Goal: Information Seeking & Learning: Learn about a topic

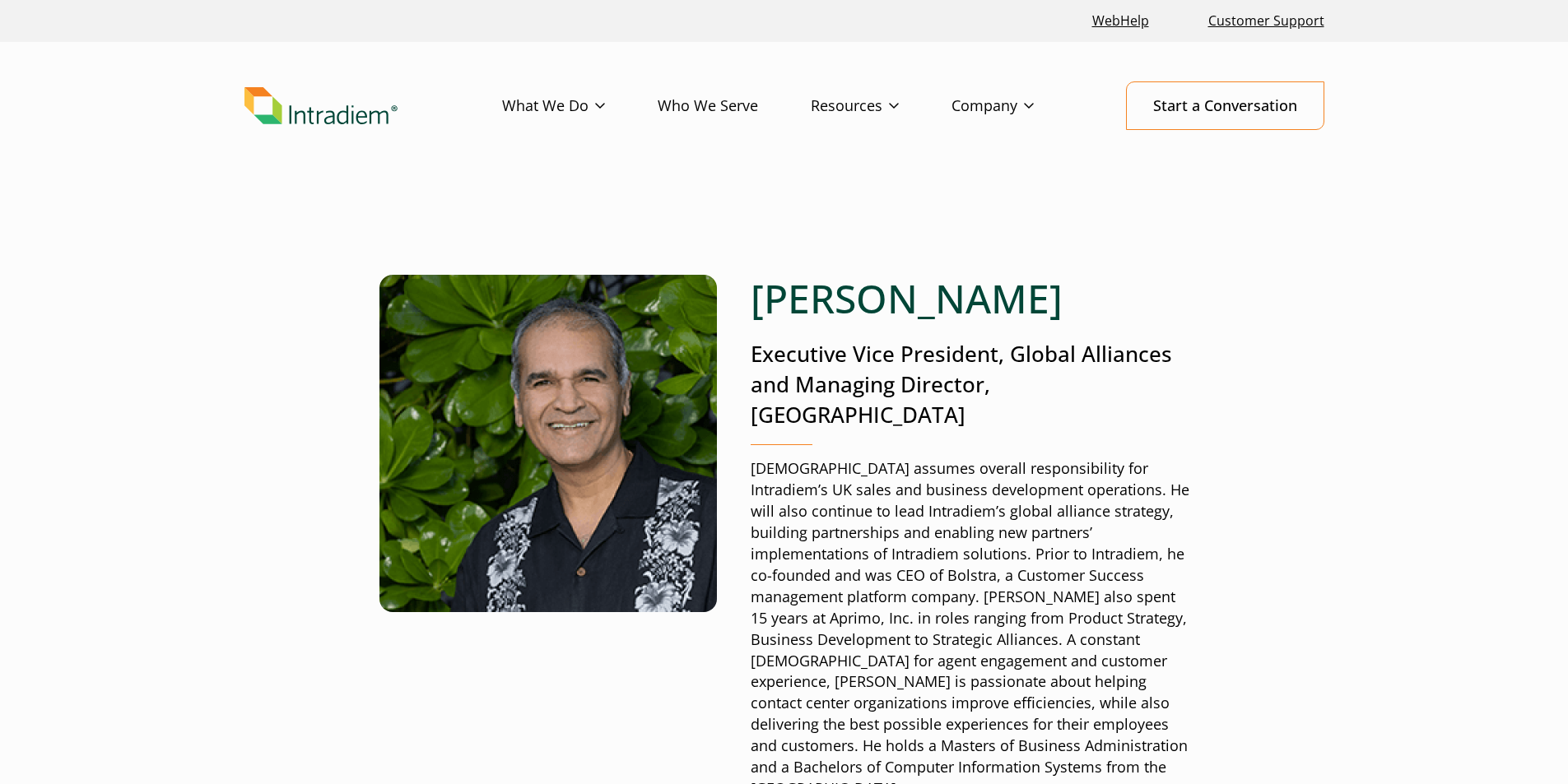
click at [1122, 233] on div "Haresh Gangwani Executive Vice President, Global Alliances and Managing Directo…" at bounding box center [784, 627] width 1080 height 863
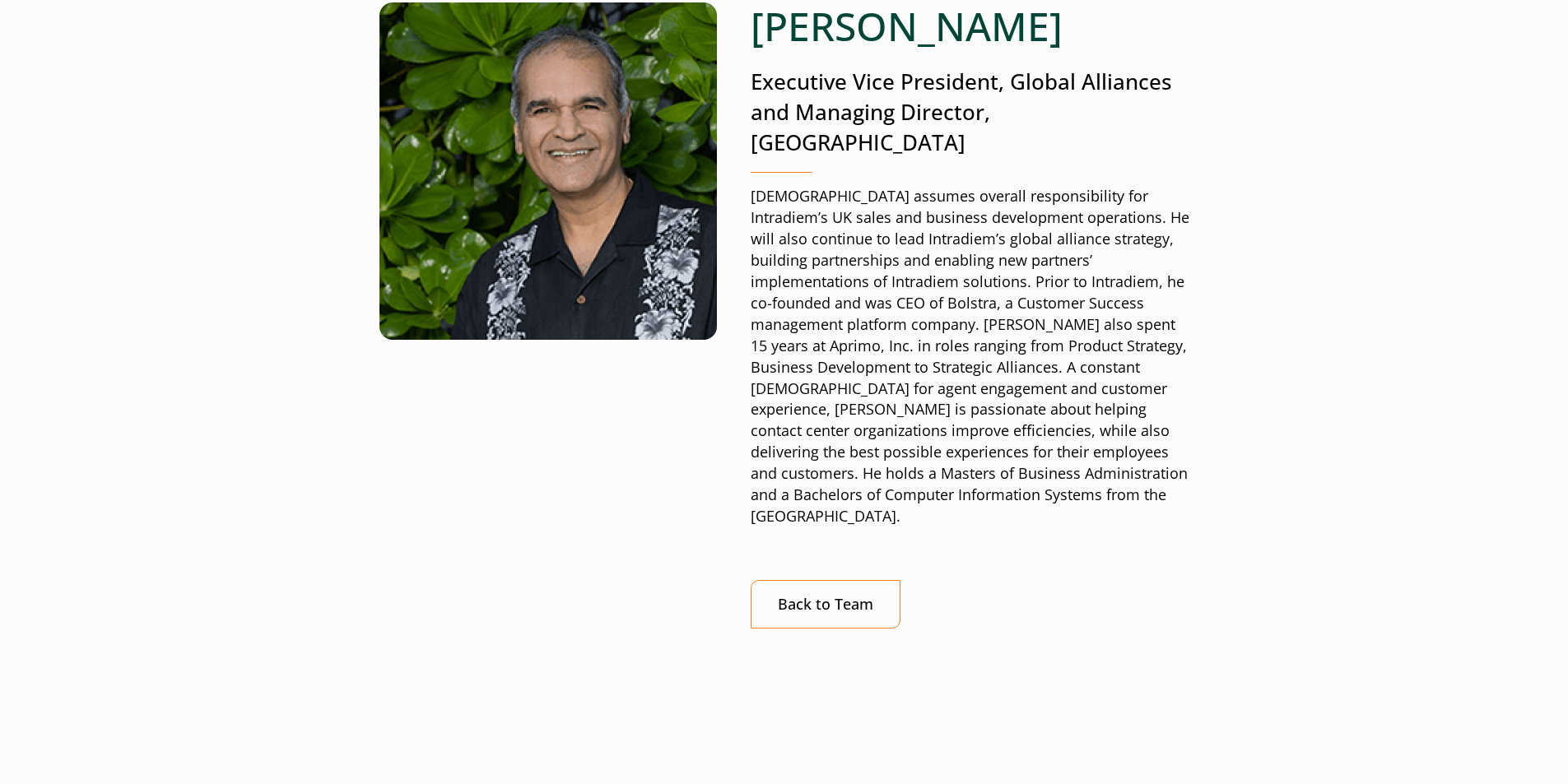
scroll to position [329, 0]
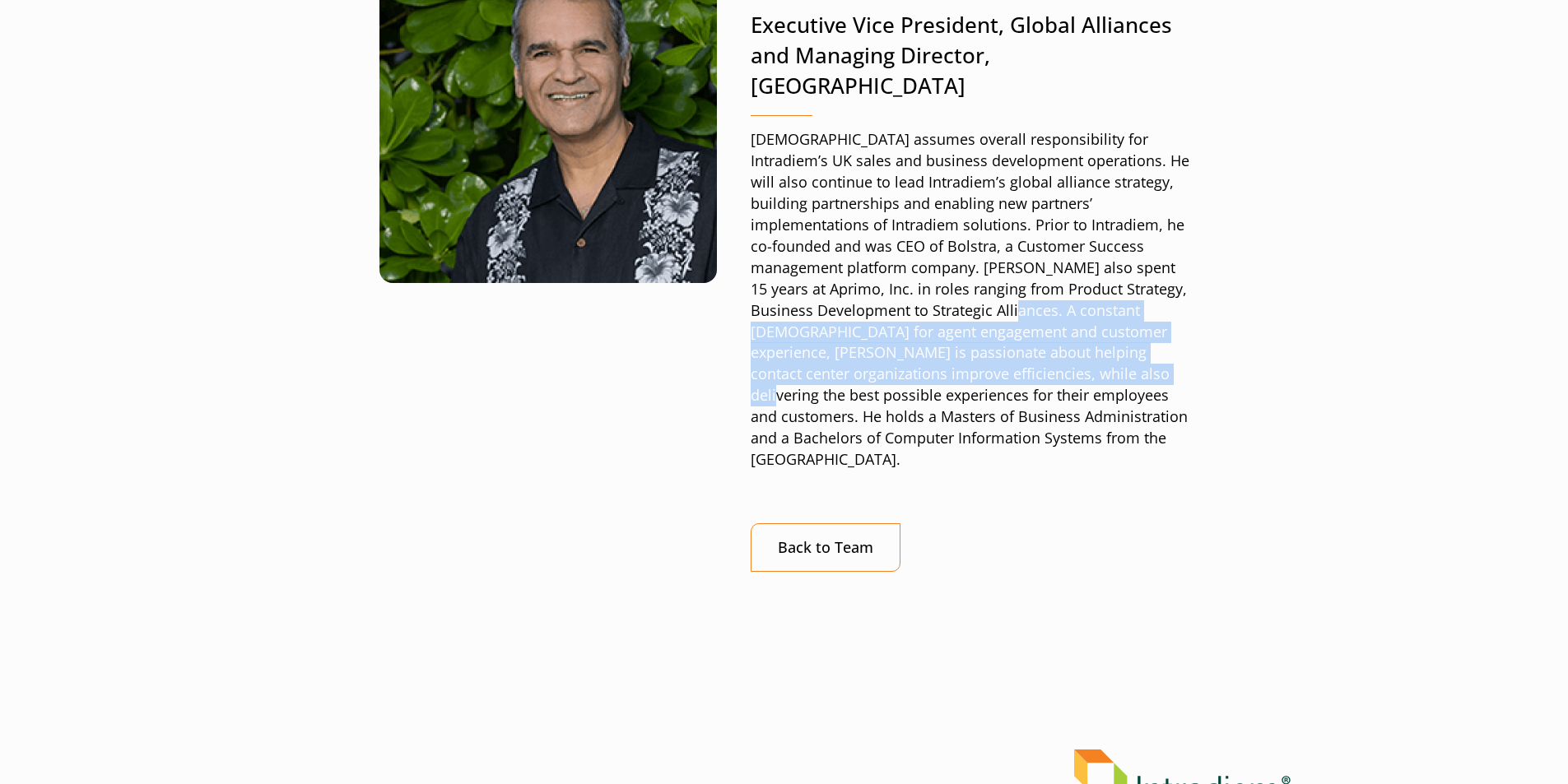
drag, startPoint x: 836, startPoint y: 283, endPoint x: 912, endPoint y: 335, distance: 92.1
click at [912, 335] on p "Haresh assumes overall responsibility for Intradiem’s UK sales and business dev…" at bounding box center [970, 299] width 439 height 342
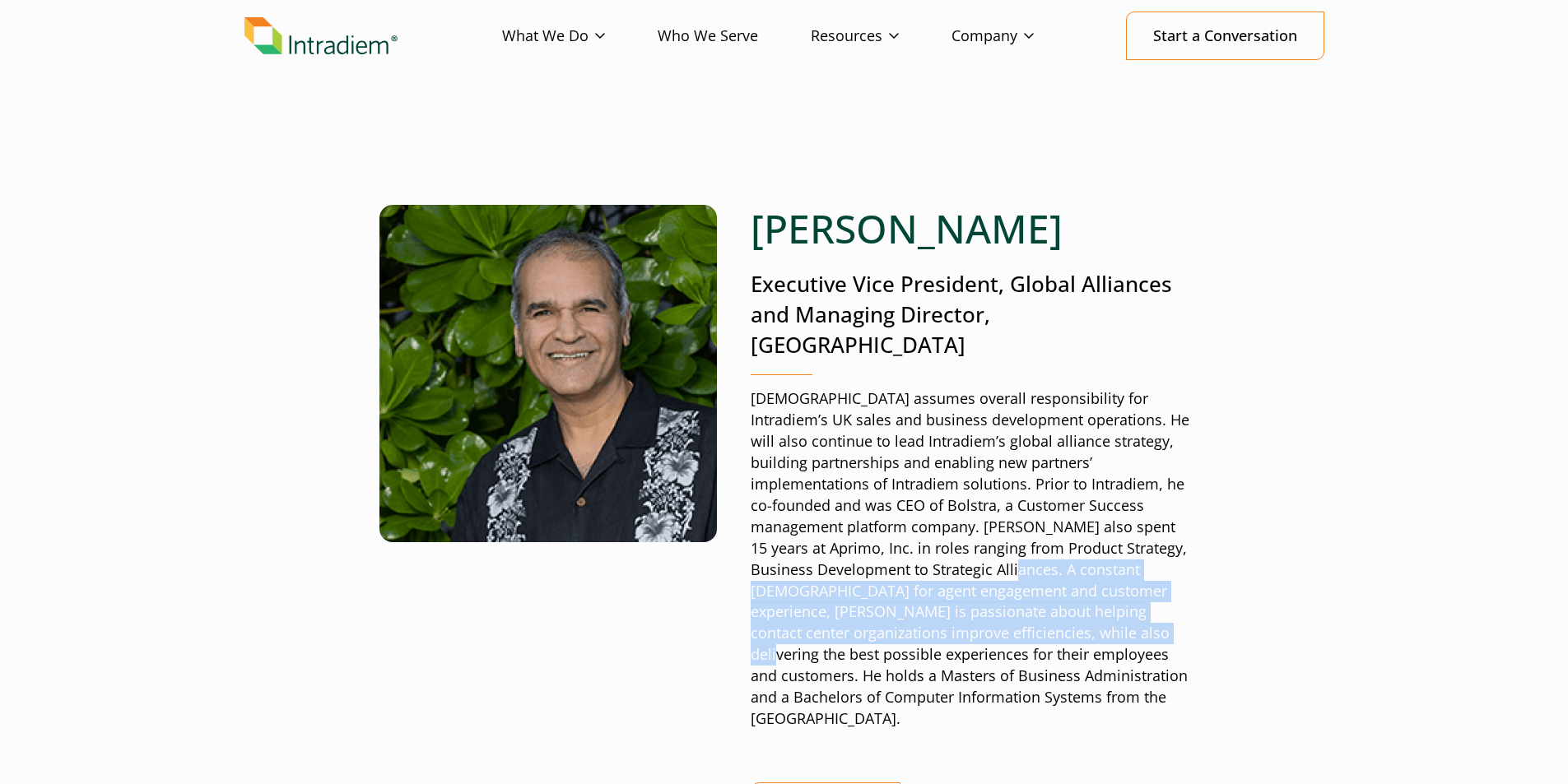
scroll to position [0, 0]
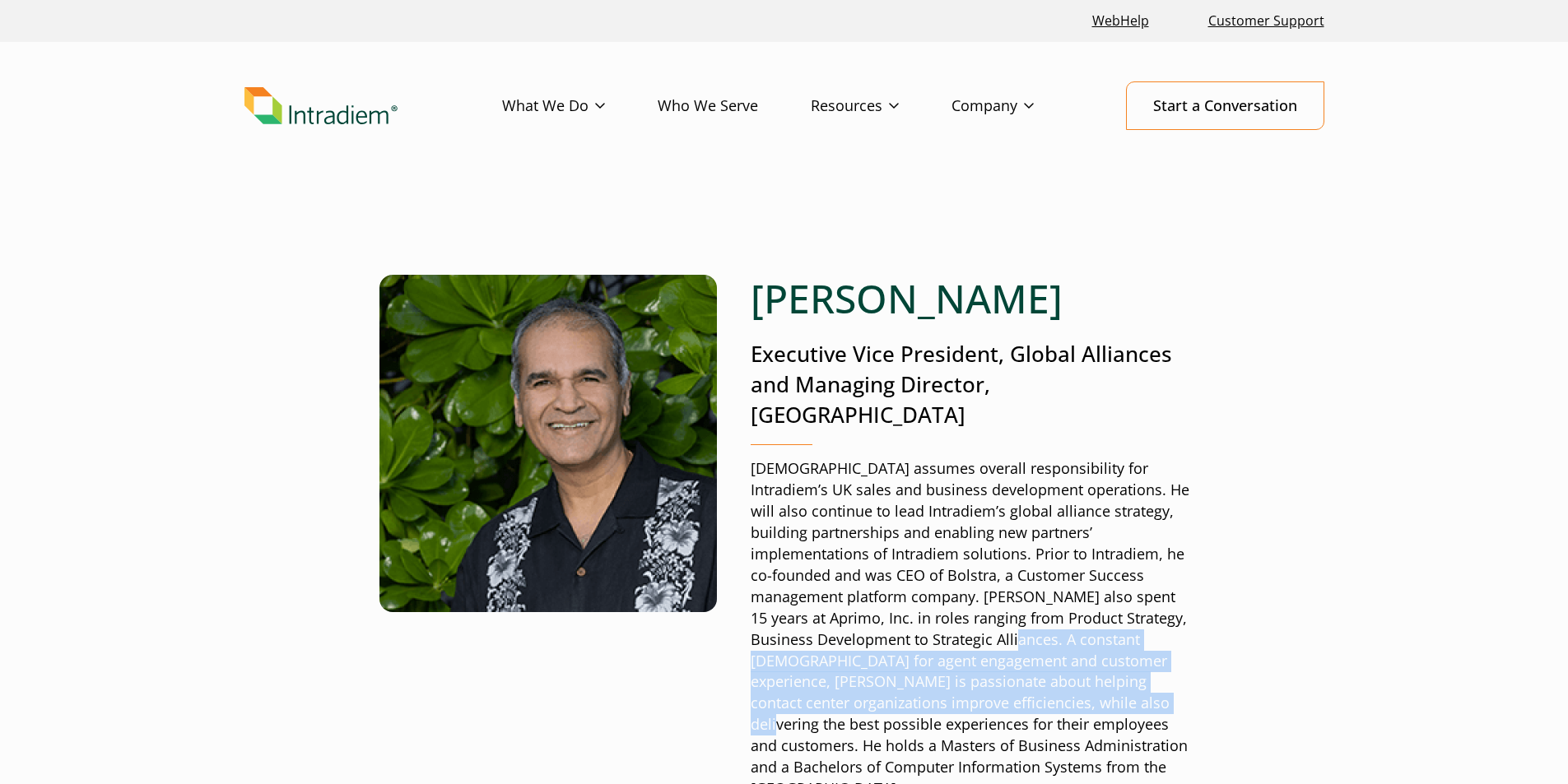
click at [310, 111] on img "Link to homepage of Intradiem" at bounding box center [321, 106] width 153 height 38
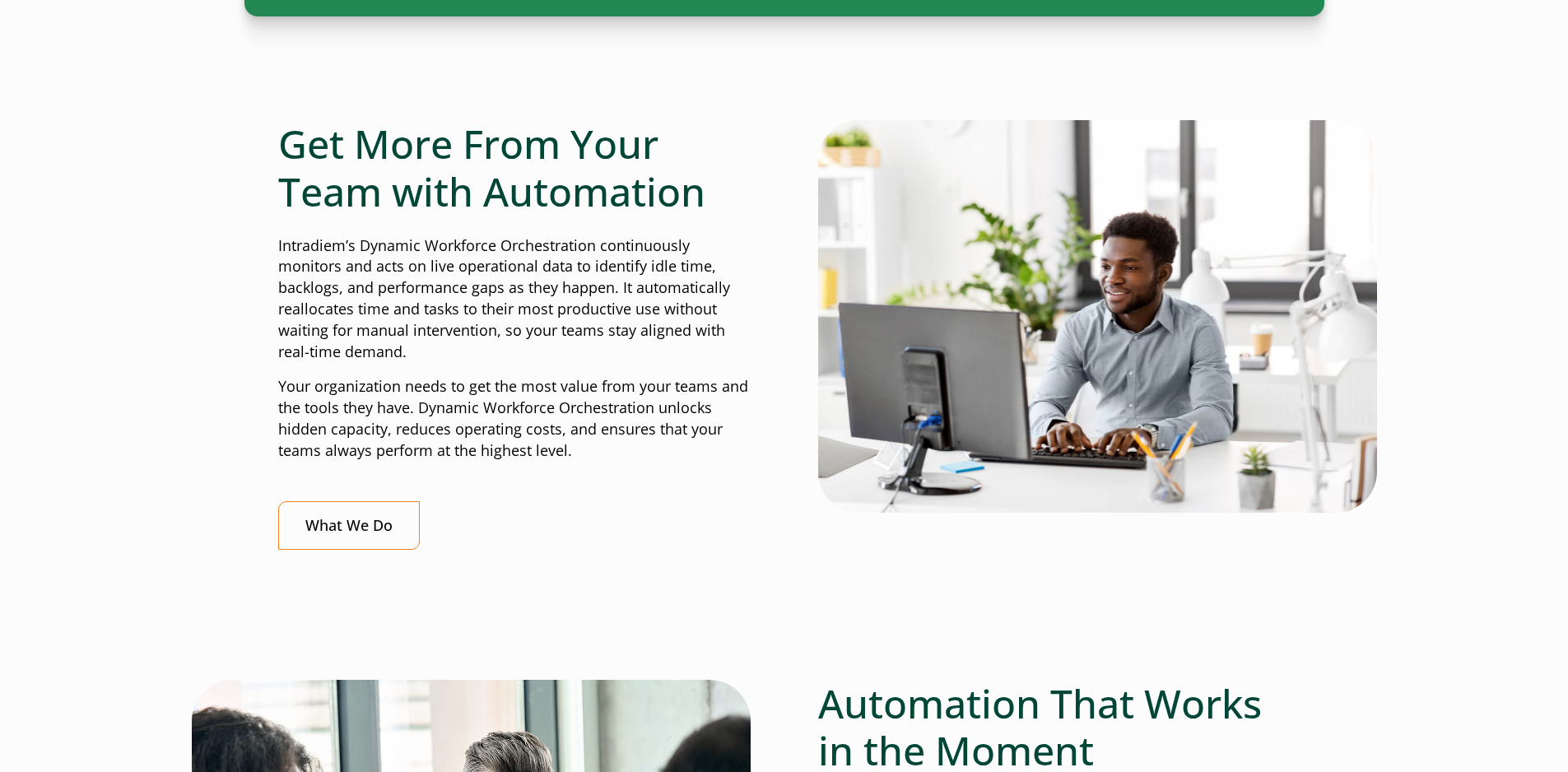
scroll to position [658, 0]
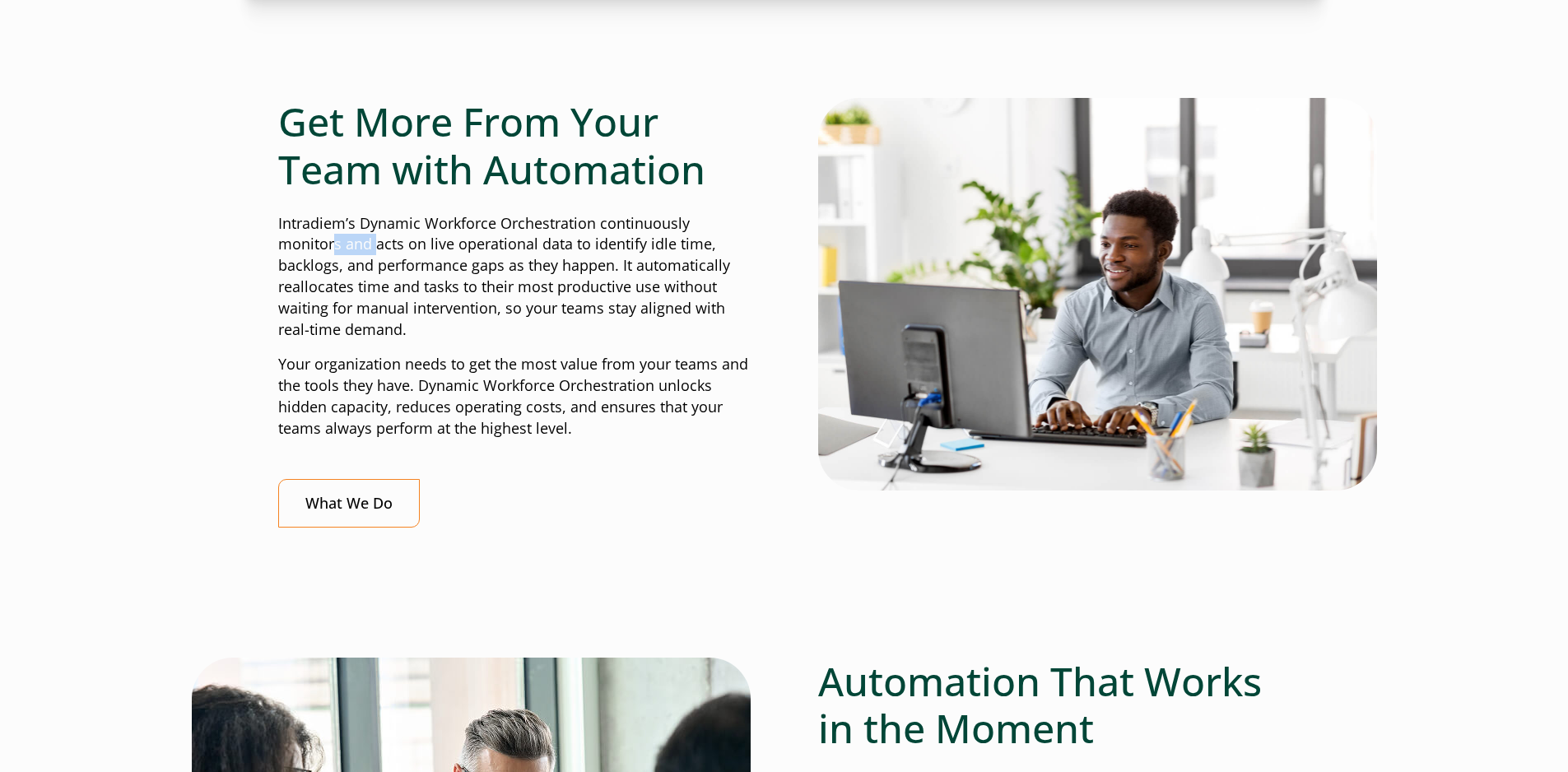
drag, startPoint x: 335, startPoint y: 236, endPoint x: 373, endPoint y: 249, distance: 40.2
click at [373, 249] on p "Intradiem’s Dynamic Workforce Orchestration continuously monitors and acts on l…" at bounding box center [514, 277] width 472 height 127
click at [486, 250] on p "Intradiem’s Dynamic Workforce Orchestration continuously monitors and acts on l…" at bounding box center [514, 277] width 472 height 127
drag, startPoint x: 499, startPoint y: 252, endPoint x: 498, endPoint y: 277, distance: 25.0
click at [499, 275] on p "Intradiem’s Dynamic Workforce Orchestration continuously monitors and acts on l…" at bounding box center [514, 277] width 472 height 127
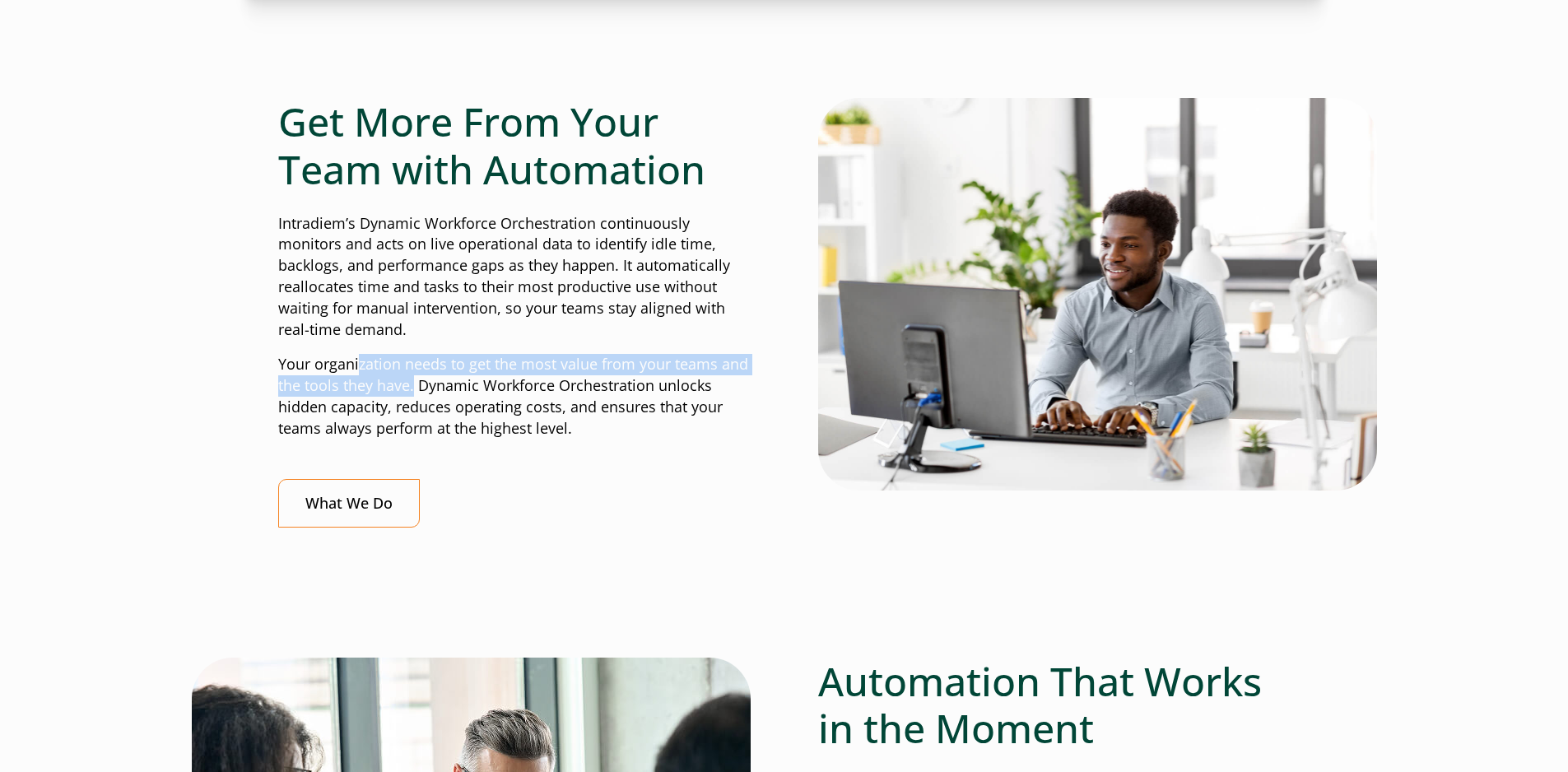
drag, startPoint x: 359, startPoint y: 362, endPoint x: 413, endPoint y: 383, distance: 57.9
click at [413, 383] on p "Your organization needs to get the most value from your teams and the tools the…" at bounding box center [514, 396] width 472 height 85
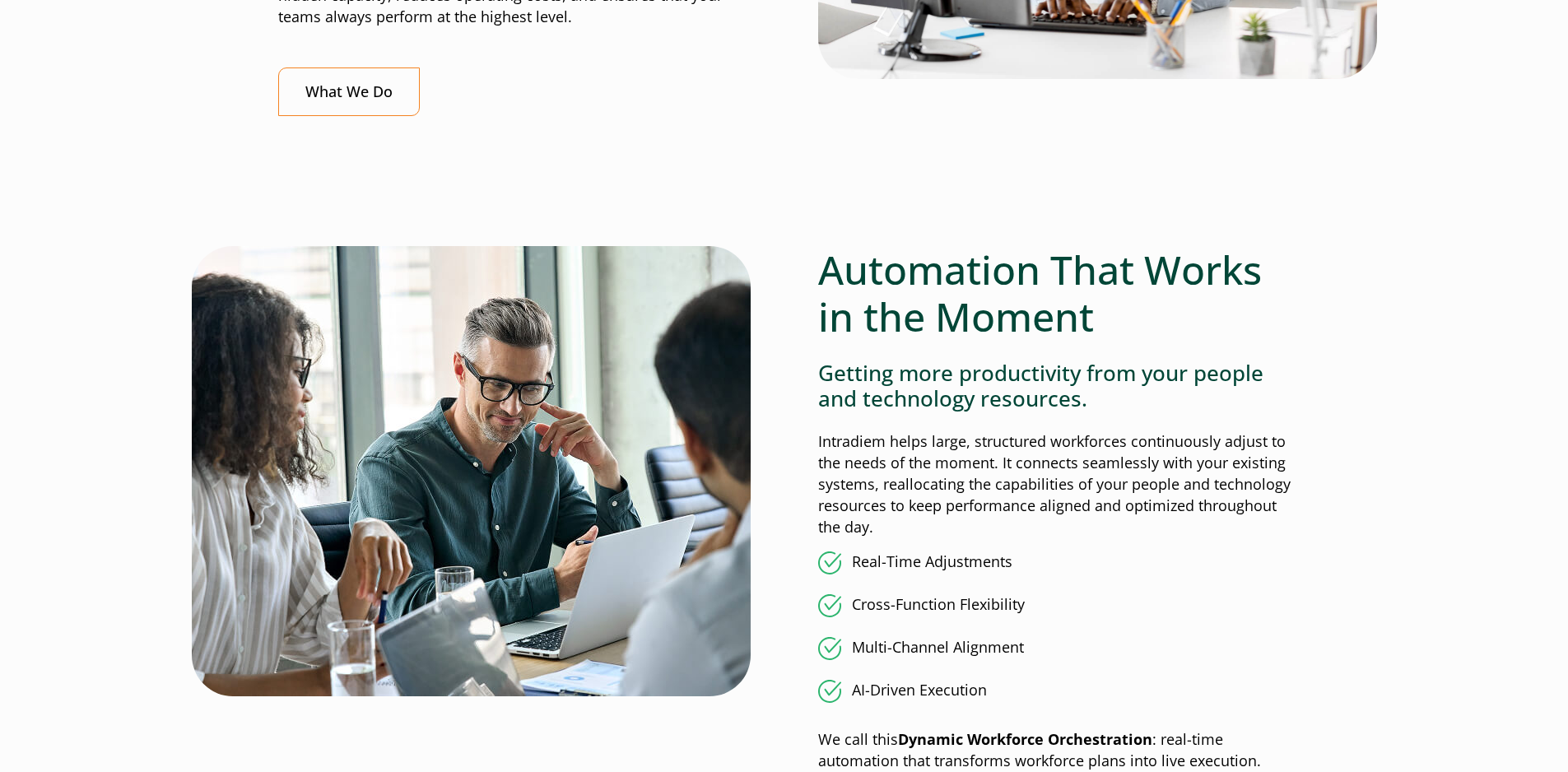
scroll to position [1234, 0]
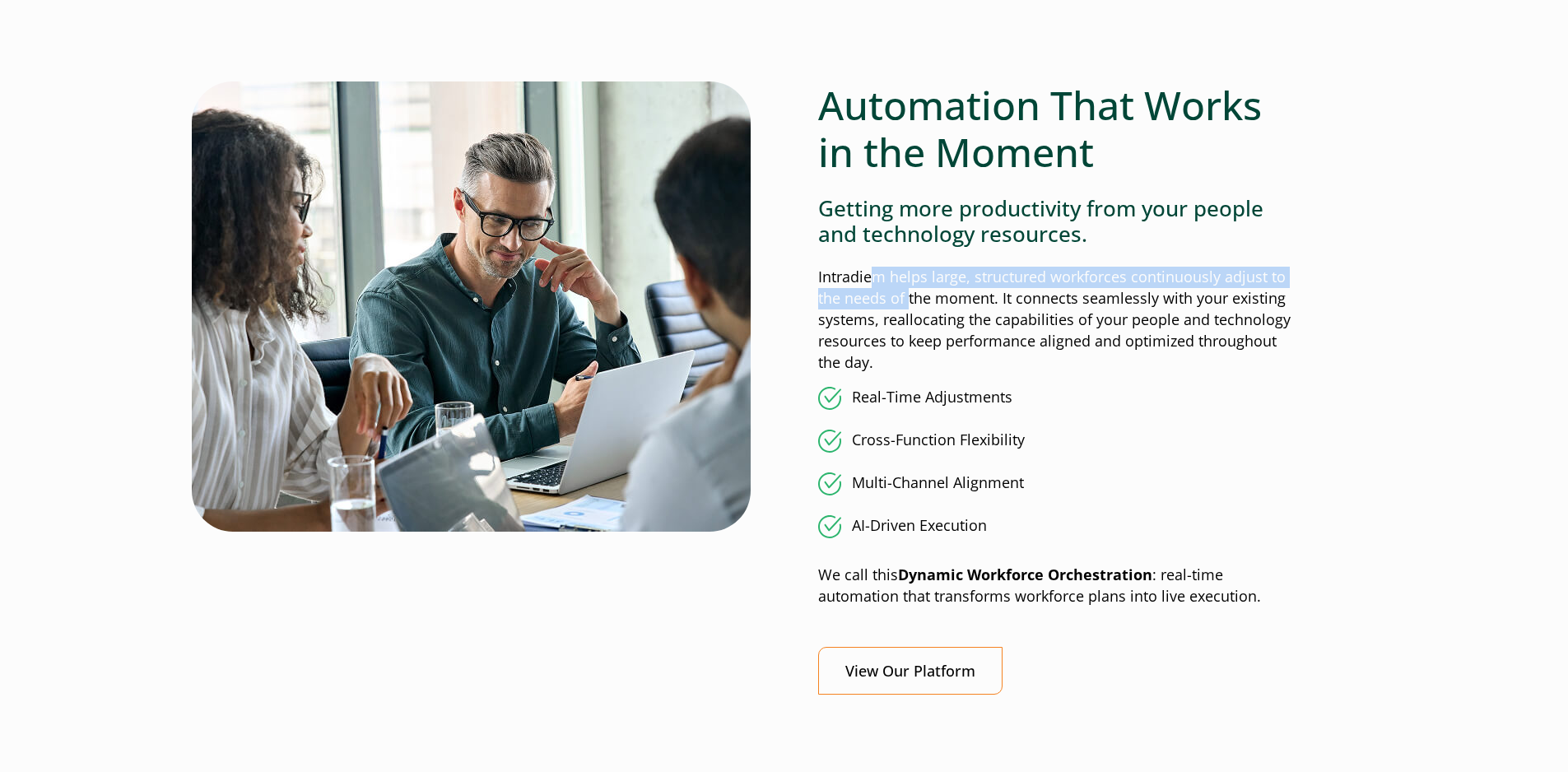
drag, startPoint x: 877, startPoint y: 278, endPoint x: 911, endPoint y: 308, distance: 45.3
click at [911, 308] on p "Intradiem helps large, structured workforces continuously adjust to the needs o…" at bounding box center [1053, 320] width 472 height 107
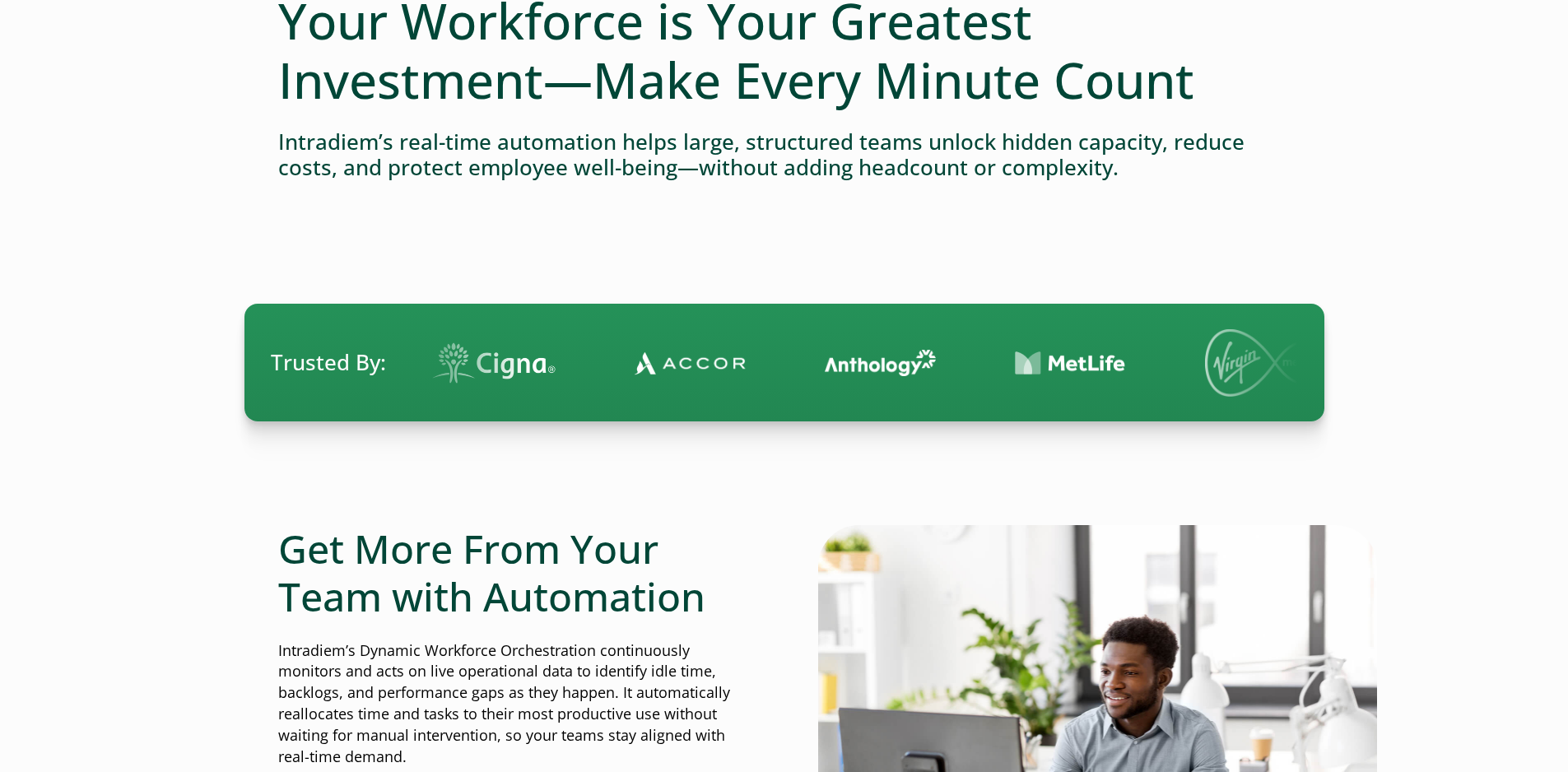
scroll to position [0, 0]
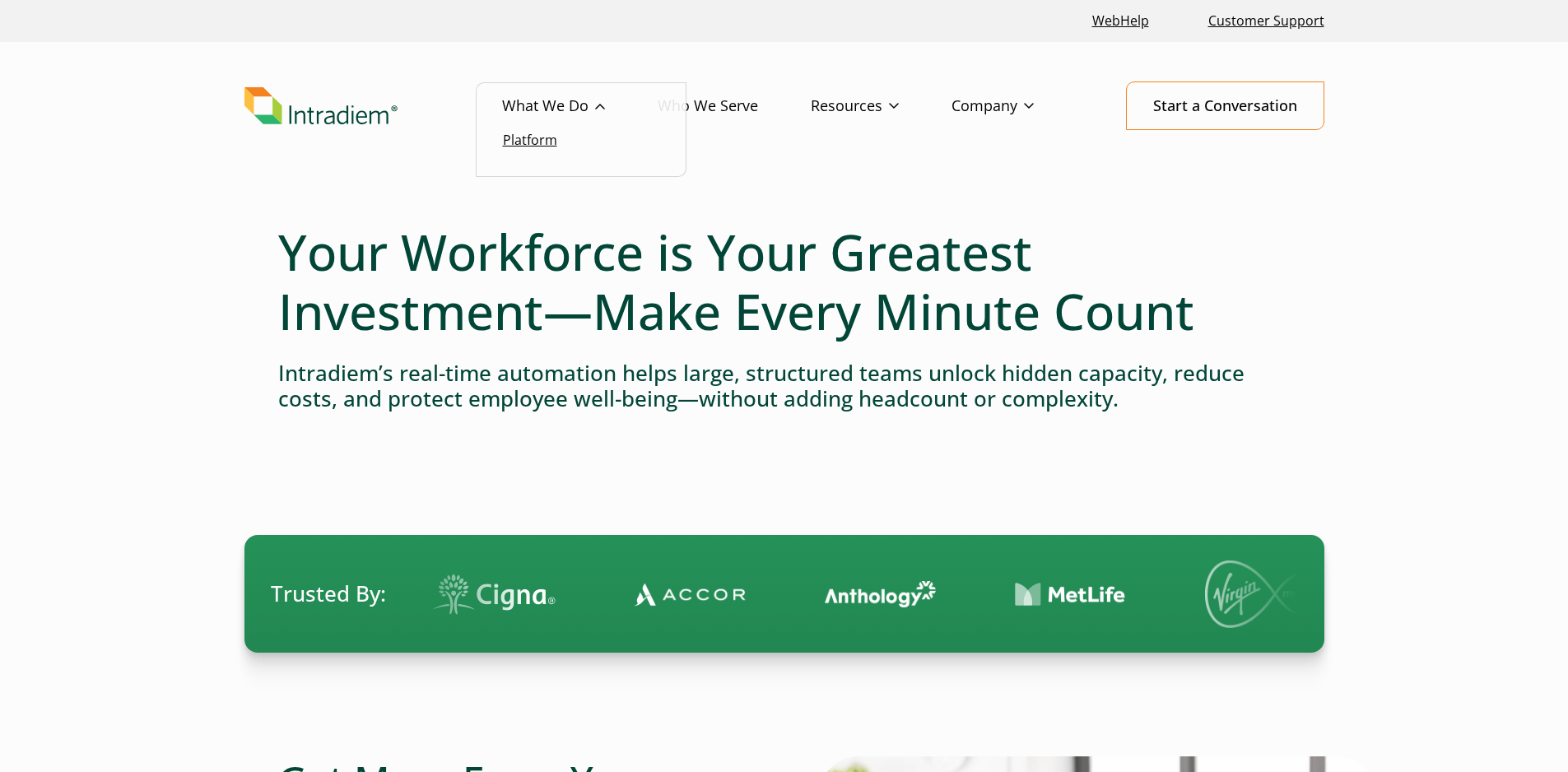
click at [541, 139] on link "Platform" at bounding box center [529, 139] width 54 height 18
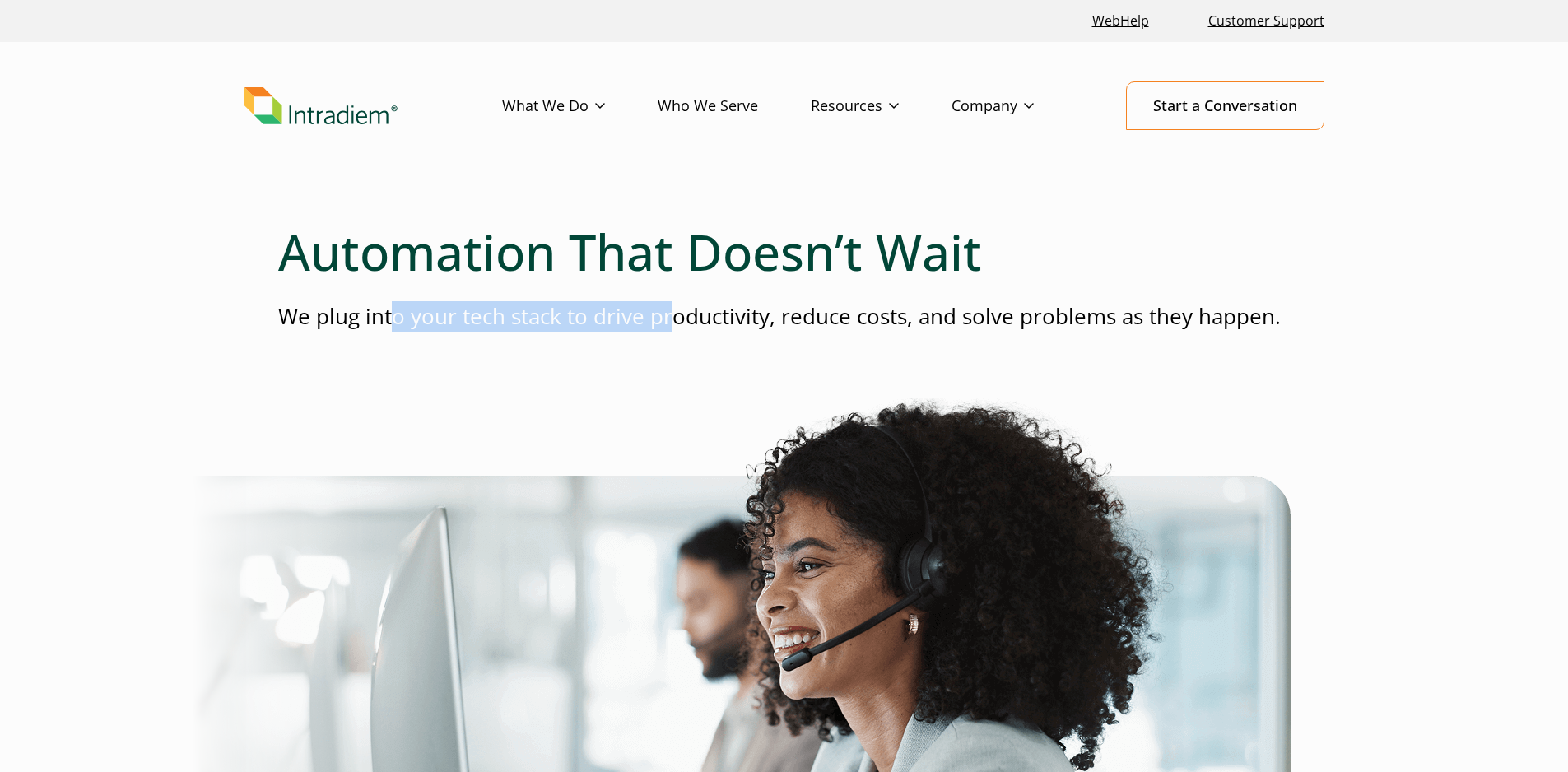
drag, startPoint x: 485, startPoint y: 314, endPoint x: 674, endPoint y: 325, distance: 189.3
click at [674, 325] on p "We plug into your tech stack to drive productivity, reduce costs, and solve pro…" at bounding box center [784, 316] width 1012 height 30
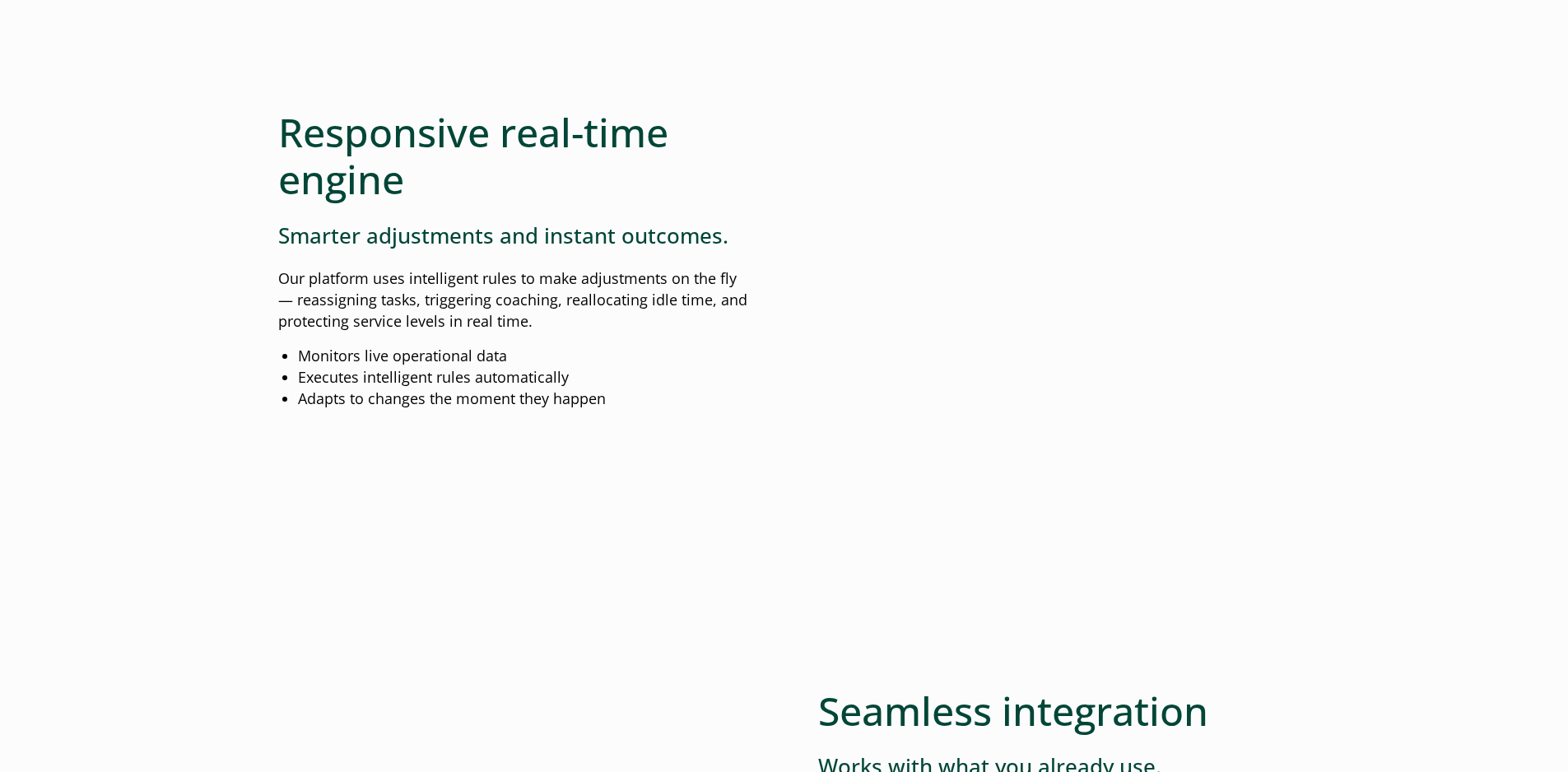
scroll to position [1564, 0]
